Goal: Complete application form

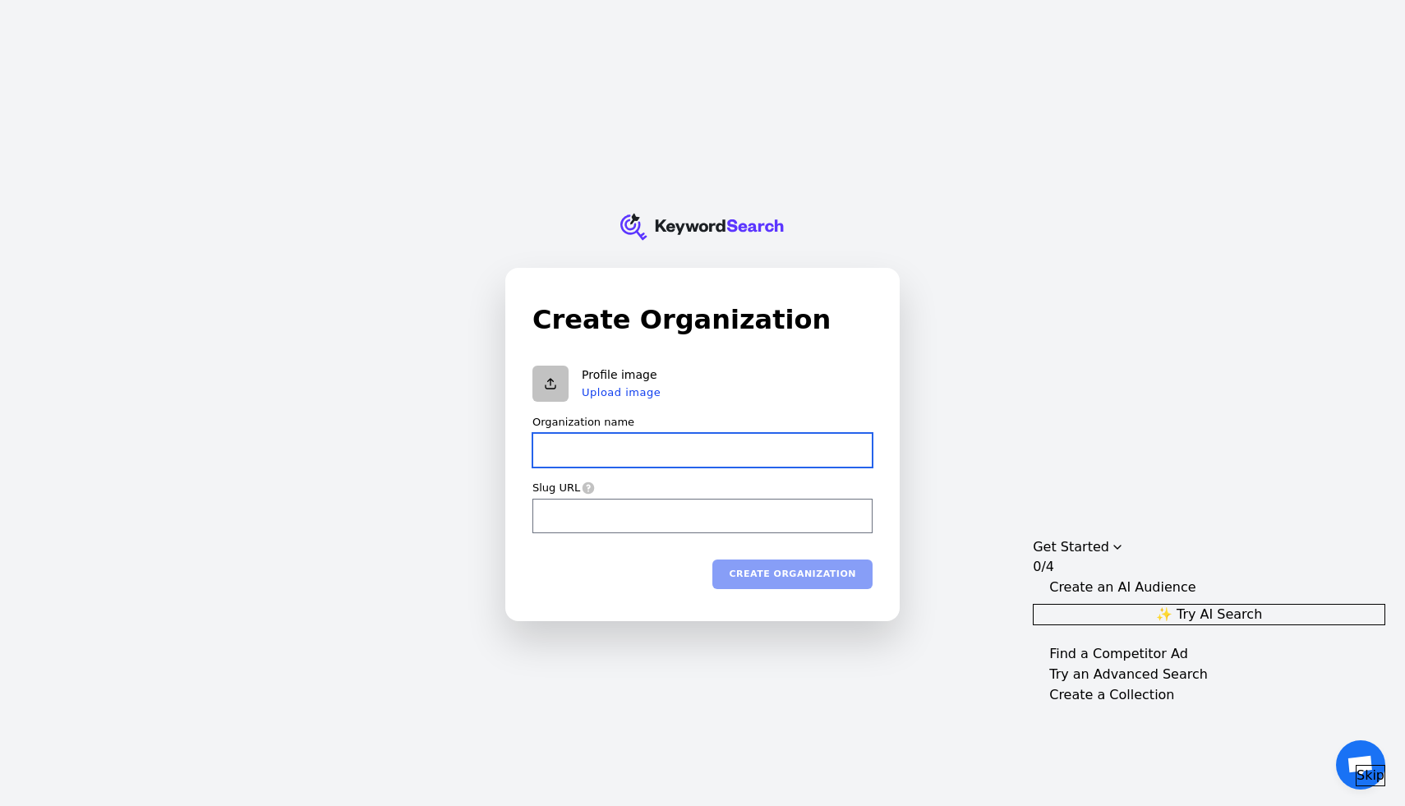
click at [745, 366] on div "Profile image Upload image" at bounding box center [702, 384] width 340 height 36
